Goal: Information Seeking & Learning: Check status

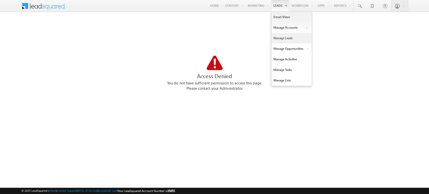
click at [285, 40] on link "Manage Leads" at bounding box center [291, 38] width 40 height 11
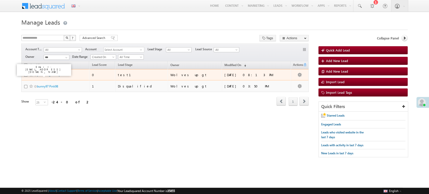
drag, startPoint x: 42, startPoint y: 74, endPoint x: 40, endPoint y: 75, distance: 2.7
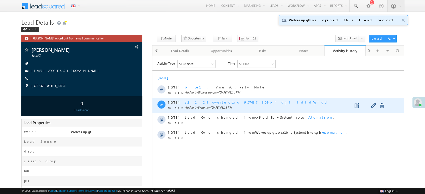
click at [383, 111] on div "30 Aug 08:13 PM a2 123 qwertuiopuio 9.67687 854ebfidjf fdfd'gfgd Added by Syste…" at bounding box center [277, 105] width 251 height 15
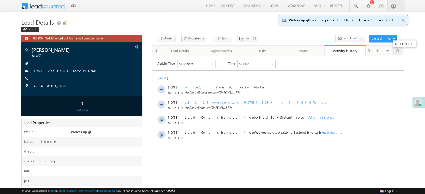
click at [398, 48] on span at bounding box center [397, 50] width 3 height 9
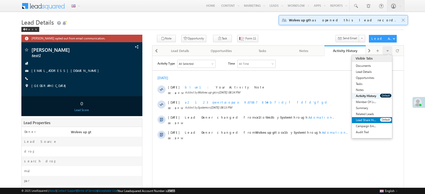
click at [366, 120] on link "Lead Share History" at bounding box center [366, 120] width 28 height 6
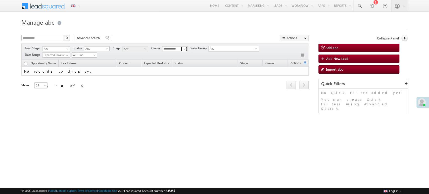
click at [186, 47] on span at bounding box center [185, 49] width 4 height 4
click at [179, 54] on link "Any" at bounding box center [175, 54] width 26 height 6
type input "***"
click at [251, 66] on th "Stage" at bounding box center [249, 64] width 25 height 8
click at [238, 64] on link "Stage" at bounding box center [244, 64] width 13 height 7
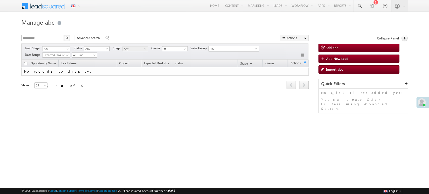
click at [70, 53] on link "Expected Closure Date" at bounding box center [56, 55] width 28 height 5
click at [68, 80] on link "Created On" at bounding box center [57, 80] width 28 height 5
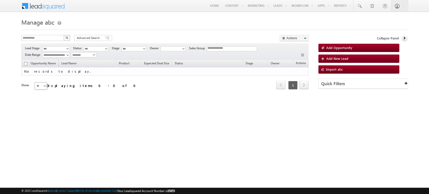
select select
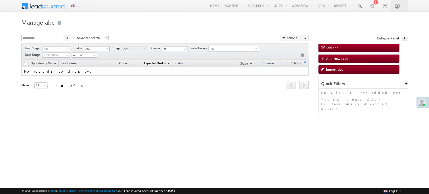
click at [158, 64] on span "Expected Deal Size" at bounding box center [156, 63] width 25 height 4
click at [158, 64] on span "Expected Deal Size" at bounding box center [156, 64] width 25 height 4
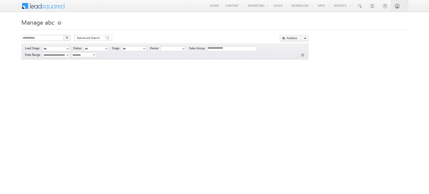
select select
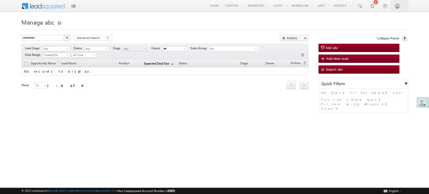
click at [171, 64] on span "(sorted descending)" at bounding box center [171, 64] width 4 height 4
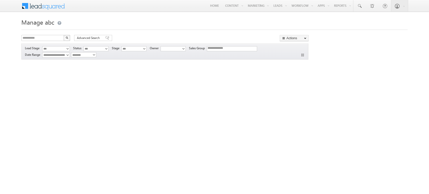
select select
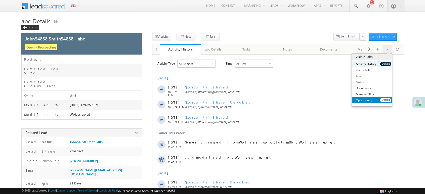
click at [369, 100] on link "Opportunity Share History" at bounding box center [366, 100] width 28 height 6
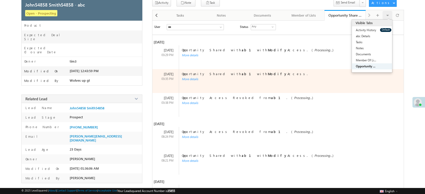
scroll to position [37, 0]
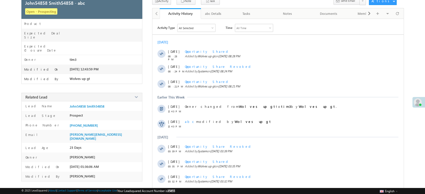
scroll to position [34, 0]
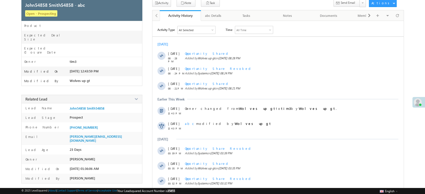
drag, startPoint x: 424, startPoint y: 159, endPoint x: 428, endPoint y: 172, distance: 13.7
click at [425, 172] on html "Menu English English Española latina हिंदी Bahasa Indonesia Português Tiếng Việ…" at bounding box center [212, 92] width 425 height 253
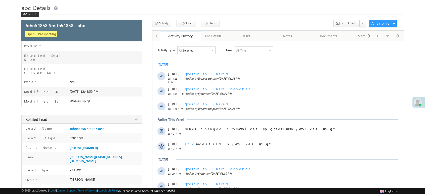
scroll to position [0, 0]
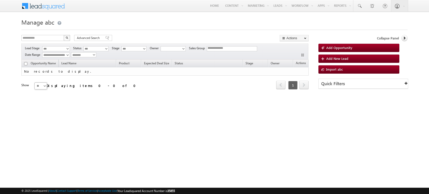
select select
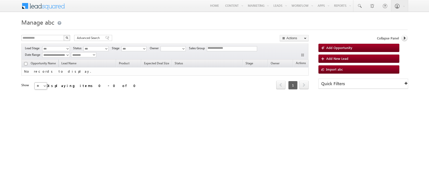
select select
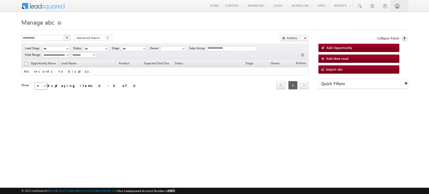
select select
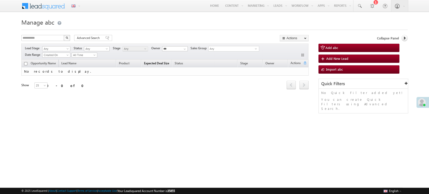
click at [161, 62] on span "Expected Deal Size" at bounding box center [156, 63] width 25 height 4
click at [161, 65] on span "Expected Deal Size" at bounding box center [156, 64] width 25 height 4
click at [163, 67] on td "No records to display." at bounding box center [164, 71] width 287 height 8
click at [167, 60] on th "Expected Deal Size (sorted descending)" at bounding box center [158, 64] width 35 height 8
click at [164, 65] on span "Expected Deal Size" at bounding box center [156, 64] width 25 height 4
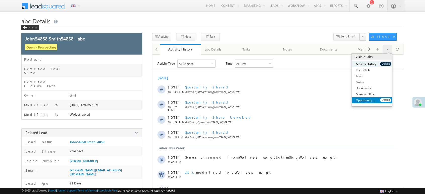
click at [372, 102] on link "Opportunity Share History" at bounding box center [366, 100] width 28 height 6
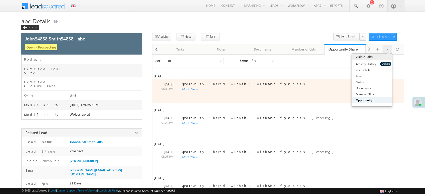
click at [194, 92] on div "Opportunity Shared with ab1 with Modify Access. More details" at bounding box center [286, 91] width 214 height 24
click at [193, 89] on div "More details" at bounding box center [287, 89] width 216 height 4
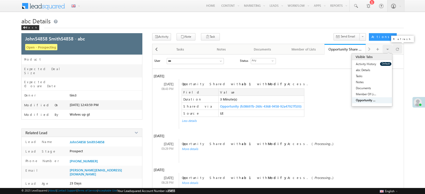
click at [399, 47] on div at bounding box center [397, 49] width 10 height 9
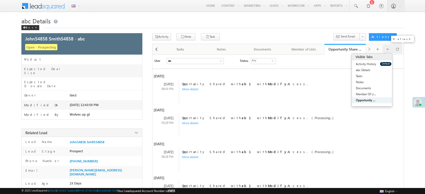
click at [397, 48] on span at bounding box center [397, 49] width 3 height 9
click at [399, 50] on div at bounding box center [397, 49] width 10 height 9
click at [401, 50] on div at bounding box center [397, 49] width 10 height 9
click at [396, 49] on span at bounding box center [397, 49] width 3 height 9
click at [394, 50] on div at bounding box center [397, 49] width 10 height 9
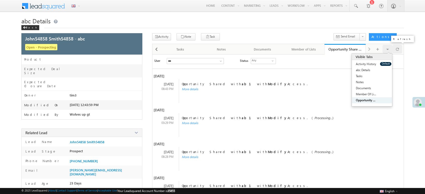
click at [394, 51] on div at bounding box center [397, 49] width 10 height 9
click at [394, 52] on div at bounding box center [397, 49] width 10 height 9
click at [396, 45] on span at bounding box center [397, 49] width 3 height 9
click at [401, 47] on div at bounding box center [397, 49] width 10 height 9
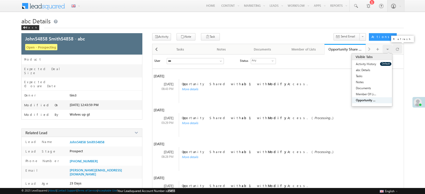
click at [398, 50] on span at bounding box center [397, 49] width 3 height 9
click at [396, 50] on span at bounding box center [397, 49] width 3 height 9
click at [396, 51] on span at bounding box center [397, 49] width 3 height 9
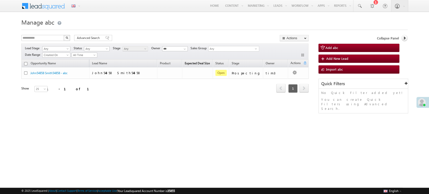
click at [204, 61] on link "Expected Deal Size" at bounding box center [197, 64] width 30 height 7
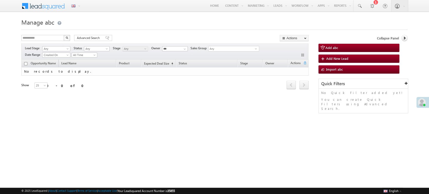
click at [204, 62] on th "Status" at bounding box center [207, 64] width 62 height 8
click at [177, 64] on link "Status" at bounding box center [182, 64] width 13 height 7
click at [178, 64] on link "Status (sorted ascending)" at bounding box center [180, 64] width 17 height 7
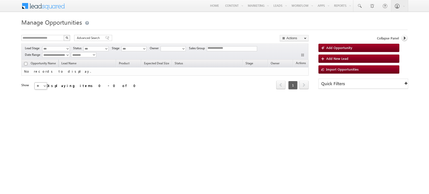
select select
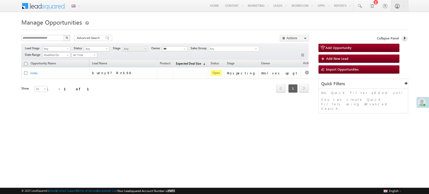
click at [205, 62] on span "(sorted descending)" at bounding box center [203, 64] width 4 height 4
click at [204, 65] on link "Expected Deal Size (sorted descending)" at bounding box center [188, 64] width 30 height 7
click at [205, 65] on span "(sorted ascending)" at bounding box center [203, 64] width 4 height 4
click at [205, 65] on span "(sorted descending)" at bounding box center [203, 64] width 4 height 4
click at [214, 65] on link "Status" at bounding box center [210, 64] width 13 height 7
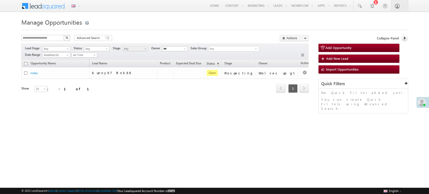
click at [213, 65] on link "Status (sorted ascending)" at bounding box center [212, 64] width 17 height 7
click at [213, 65] on link "Status (sorted descending)" at bounding box center [212, 64] width 17 height 7
click at [220, 60] on th "Status (sorted descending)" at bounding box center [212, 64] width 16 height 8
click at [217, 63] on link "Status (sorted descending)" at bounding box center [210, 64] width 13 height 7
click at [221, 62] on link "Status (sorted ascending)" at bounding box center [212, 64] width 17 height 7
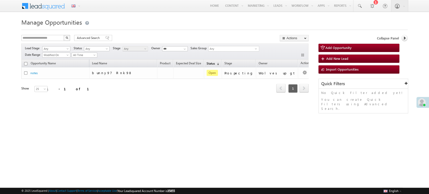
click at [221, 62] on link "Status (sorted descending)" at bounding box center [212, 64] width 17 height 7
click at [217, 62] on link "Status (sorted descending)" at bounding box center [210, 64] width 13 height 7
click at [204, 61] on link "Expected Deal Size (sorted descending)" at bounding box center [188, 64] width 30 height 7
click at [208, 61] on link "Expected Deal Size (sorted ascending)" at bounding box center [190, 64] width 34 height 7
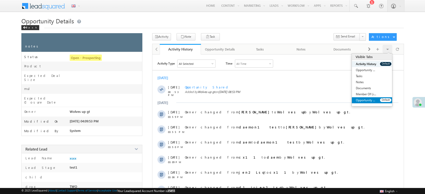
click at [369, 102] on link "Opportunity Share History" at bounding box center [366, 100] width 28 height 6
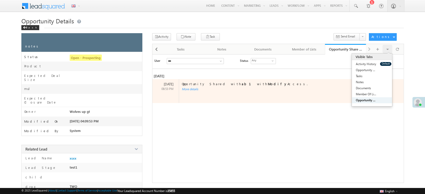
click at [191, 90] on div "More details" at bounding box center [287, 89] width 216 height 4
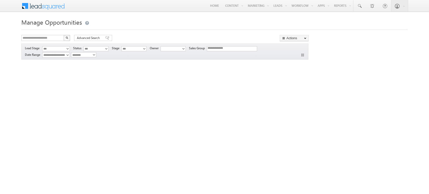
select select
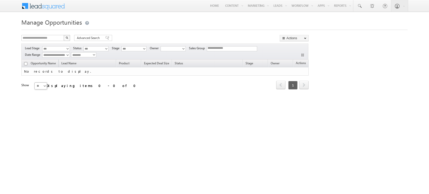
select select
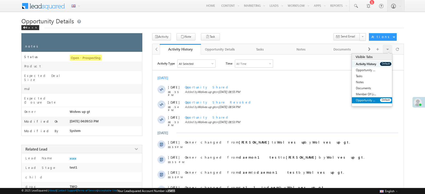
click at [372, 101] on link "Opportunity Share History" at bounding box center [366, 100] width 28 height 6
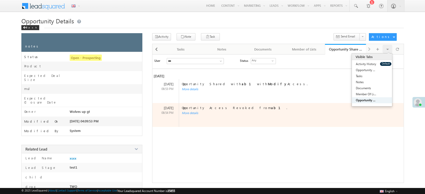
click at [186, 114] on div "More details" at bounding box center [287, 113] width 216 height 4
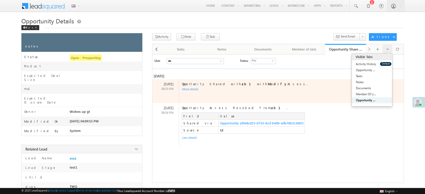
click at [188, 90] on div "More details" at bounding box center [287, 89] width 216 height 4
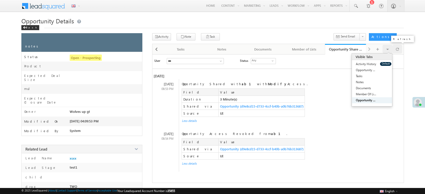
click at [396, 49] on span at bounding box center [397, 49] width 3 height 9
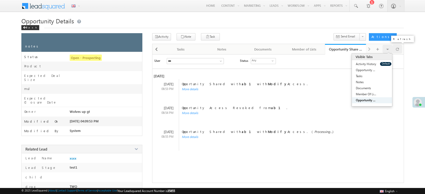
click at [397, 49] on span at bounding box center [397, 49] width 3 height 9
click at [407, 51] on body "Menu English English Española latina हिंदी Bahasa Indonesia Português Tiếng Việ…" at bounding box center [212, 129] width 425 height 258
click at [401, 50] on div at bounding box center [397, 49] width 10 height 9
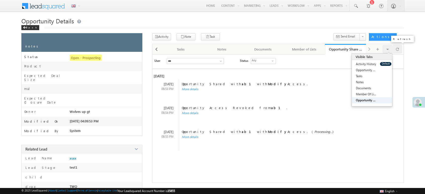
click at [401, 51] on div at bounding box center [397, 49] width 10 height 9
click at [400, 51] on div at bounding box center [397, 49] width 10 height 9
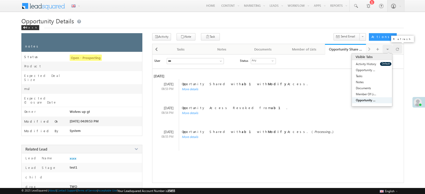
click at [396, 50] on span at bounding box center [397, 49] width 3 height 9
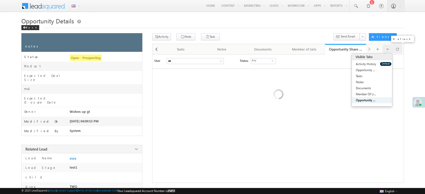
click at [396, 50] on span at bounding box center [397, 49] width 3 height 9
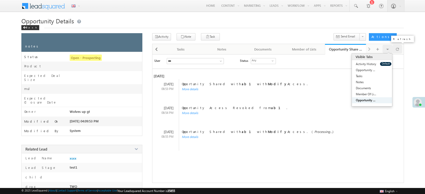
click at [396, 50] on span at bounding box center [397, 49] width 3 height 9
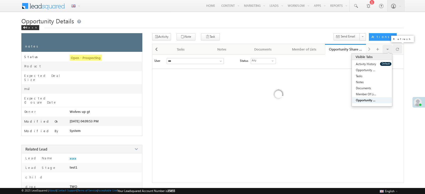
click at [396, 50] on span at bounding box center [397, 49] width 3 height 9
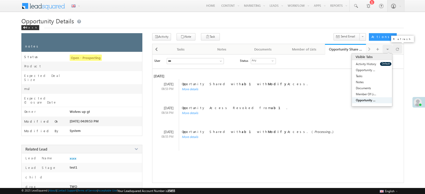
click at [396, 50] on span at bounding box center [397, 49] width 3 height 9
click at [400, 48] on div at bounding box center [397, 49] width 10 height 9
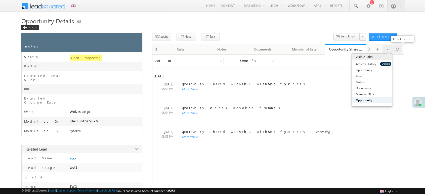
click at [400, 48] on div at bounding box center [397, 49] width 10 height 9
click at [399, 48] on div at bounding box center [397, 49] width 10 height 9
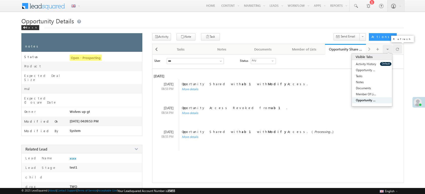
click at [399, 48] on div at bounding box center [397, 49] width 10 height 9
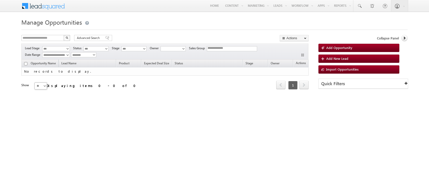
select select
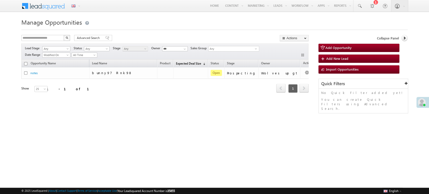
click at [201, 62] on span "Expected Deal Size" at bounding box center [188, 64] width 25 height 4
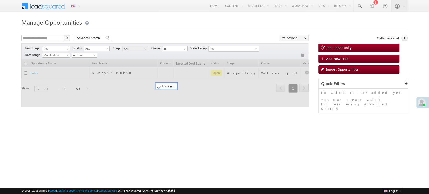
click at [208, 62] on div at bounding box center [164, 83] width 287 height 47
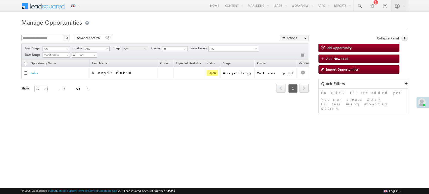
click at [201, 62] on span "Expected Deal Size" at bounding box center [188, 63] width 25 height 4
click at [201, 62] on span "Expected Deal Size" at bounding box center [188, 64] width 25 height 4
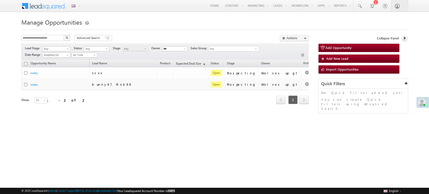
click at [201, 62] on span "Expected Deal Size" at bounding box center [188, 64] width 25 height 4
click at [201, 62] on span "Expected Deal Size" at bounding box center [188, 63] width 25 height 4
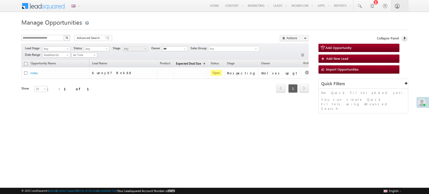
click at [201, 64] on span "Expected Deal Size" at bounding box center [188, 64] width 25 height 4
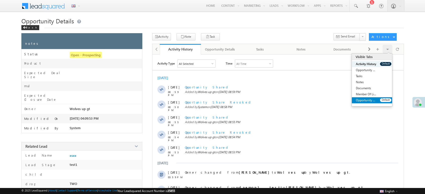
click at [372, 97] on link "Opportunity Share History" at bounding box center [366, 100] width 28 height 6
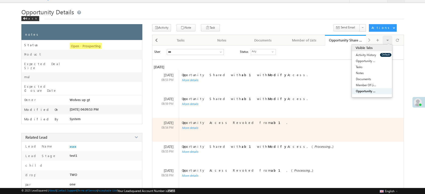
scroll to position [9, 0]
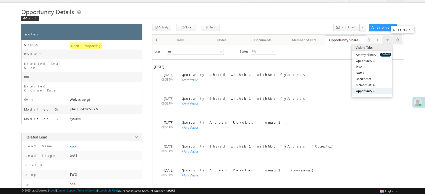
click at [399, 44] on div at bounding box center [397, 39] width 10 height 9
click at [400, 40] on div at bounding box center [397, 39] width 10 height 9
click at [399, 40] on div at bounding box center [397, 39] width 10 height 9
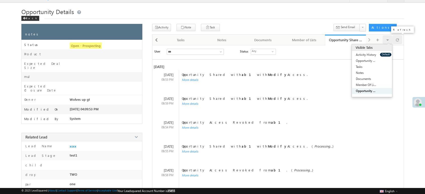
click at [399, 40] on div at bounding box center [397, 39] width 10 height 9
click at [399, 42] on div at bounding box center [397, 39] width 10 height 9
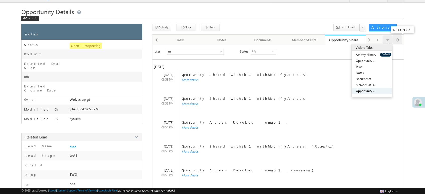
click at [400, 41] on div at bounding box center [397, 39] width 10 height 9
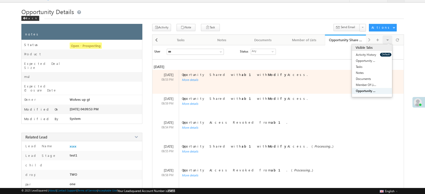
click at [192, 81] on div "More details" at bounding box center [287, 80] width 216 height 4
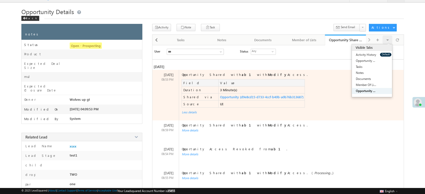
click at [193, 105] on div "Today 30 Aug 08:53 PM Opportunity Shared with ab1 with Modify Access. Field Val…" at bounding box center [277, 140] width 251 height 152
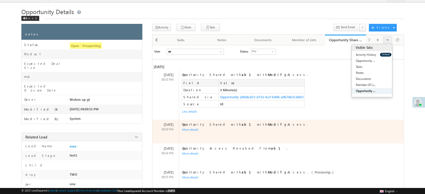
click at [196, 131] on div "More details" at bounding box center [287, 130] width 216 height 4
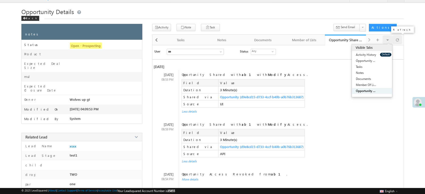
click at [396, 43] on span at bounding box center [397, 39] width 3 height 9
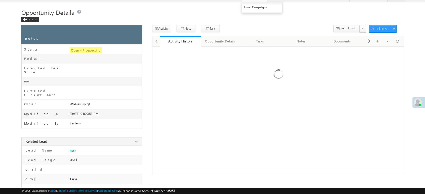
scroll to position [9, 0]
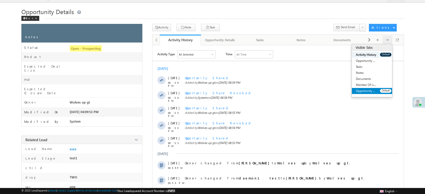
click at [369, 90] on link "Opportunity Share History" at bounding box center [366, 91] width 28 height 6
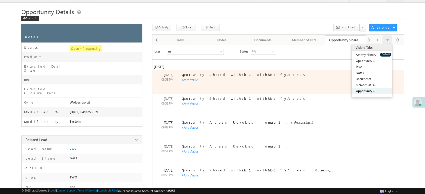
click at [194, 78] on div "More details" at bounding box center [287, 80] width 216 height 4
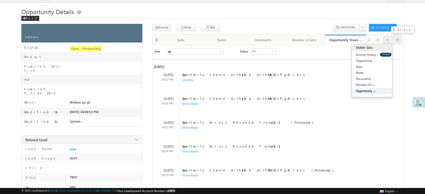
click at [397, 40] on span at bounding box center [397, 39] width 3 height 9
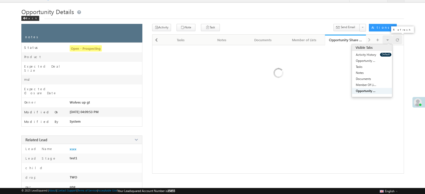
click at [397, 40] on span at bounding box center [397, 39] width 3 height 9
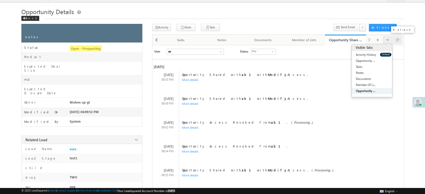
click at [400, 42] on div at bounding box center [397, 39] width 10 height 9
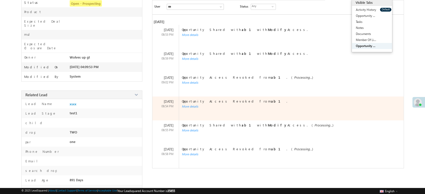
scroll to position [56, 0]
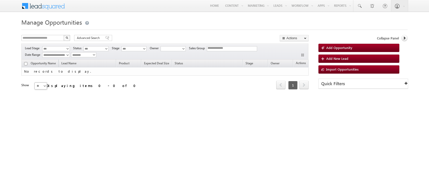
select select
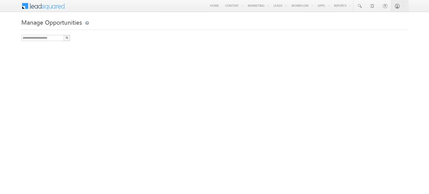
select select
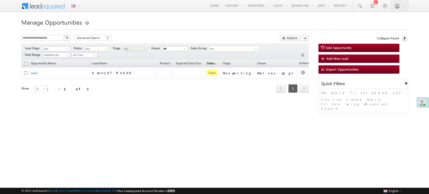
click at [217, 64] on link "Status" at bounding box center [210, 64] width 13 height 7
click at [197, 63] on span "Expected Deal Size" at bounding box center [188, 63] width 25 height 4
click at [208, 66] on link "Expected Deal Size (sorted ascending)" at bounding box center [190, 64] width 34 height 7
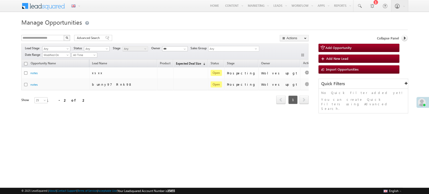
click at [208, 66] on link "Expected Deal Size (sorted descending)" at bounding box center [190, 64] width 34 height 7
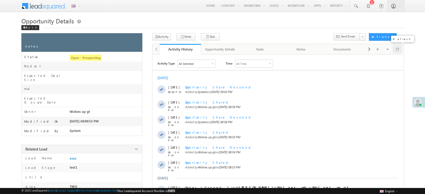
click at [396, 51] on span at bounding box center [397, 49] width 3 height 9
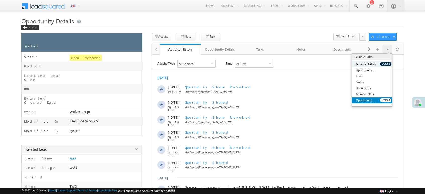
click at [375, 102] on link "Opportunity Share History" at bounding box center [366, 100] width 28 height 6
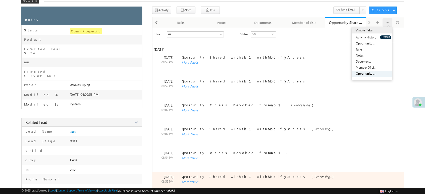
scroll to position [23, 0]
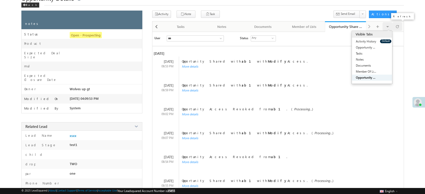
click at [399, 23] on div at bounding box center [397, 26] width 10 height 9
click at [398, 26] on span at bounding box center [397, 26] width 3 height 9
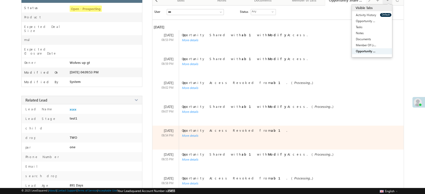
scroll to position [69, 0]
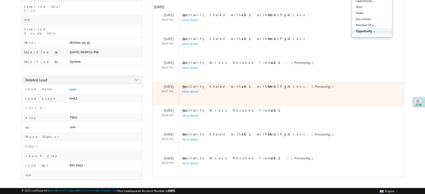
click at [185, 91] on div "More details" at bounding box center [287, 92] width 216 height 4
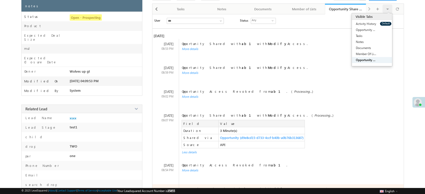
scroll to position [41, 0]
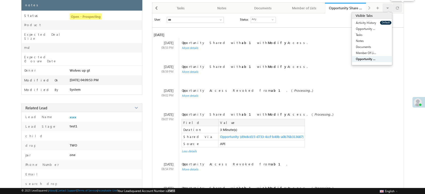
click at [398, 10] on span at bounding box center [397, 8] width 3 height 9
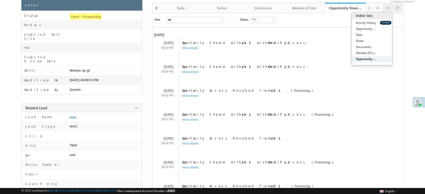
click at [398, 10] on span at bounding box center [397, 8] width 3 height 9
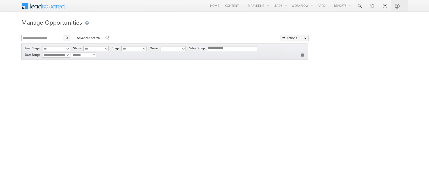
select select
